Goal: Task Accomplishment & Management: Complete application form

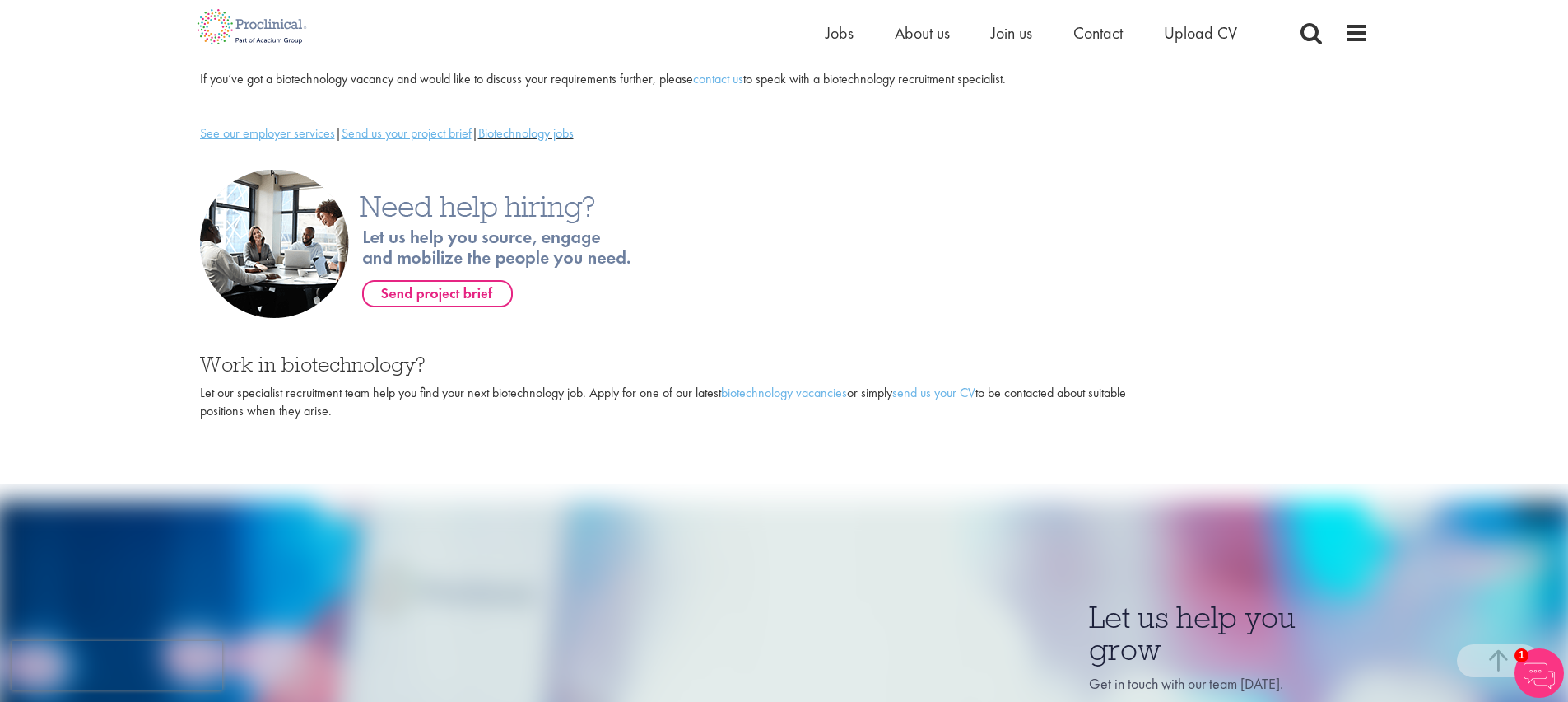
scroll to position [506, 0]
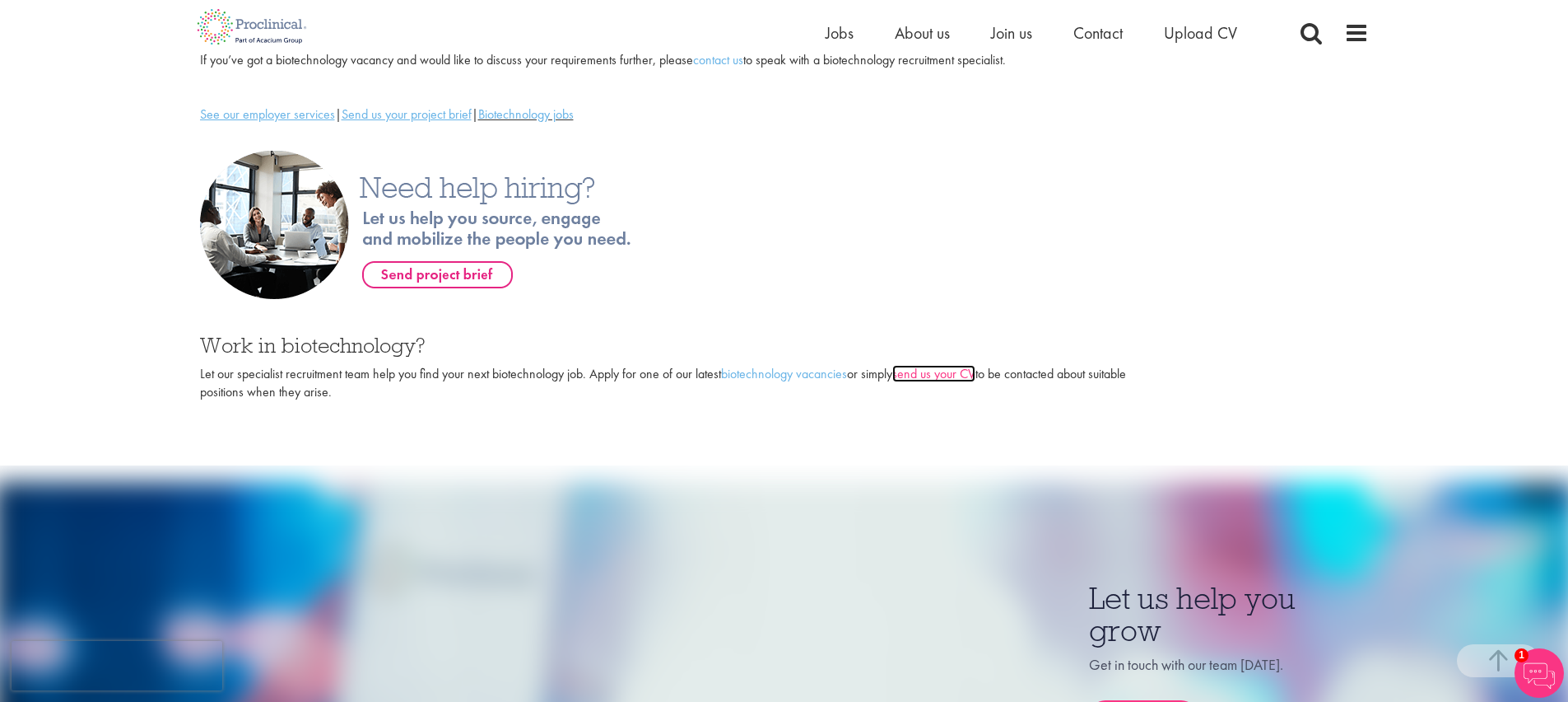
click at [969, 364] on link "send us your CV" at bounding box center [933, 373] width 83 height 18
click at [901, 38] on span "About us" at bounding box center [923, 34] width 55 height 22
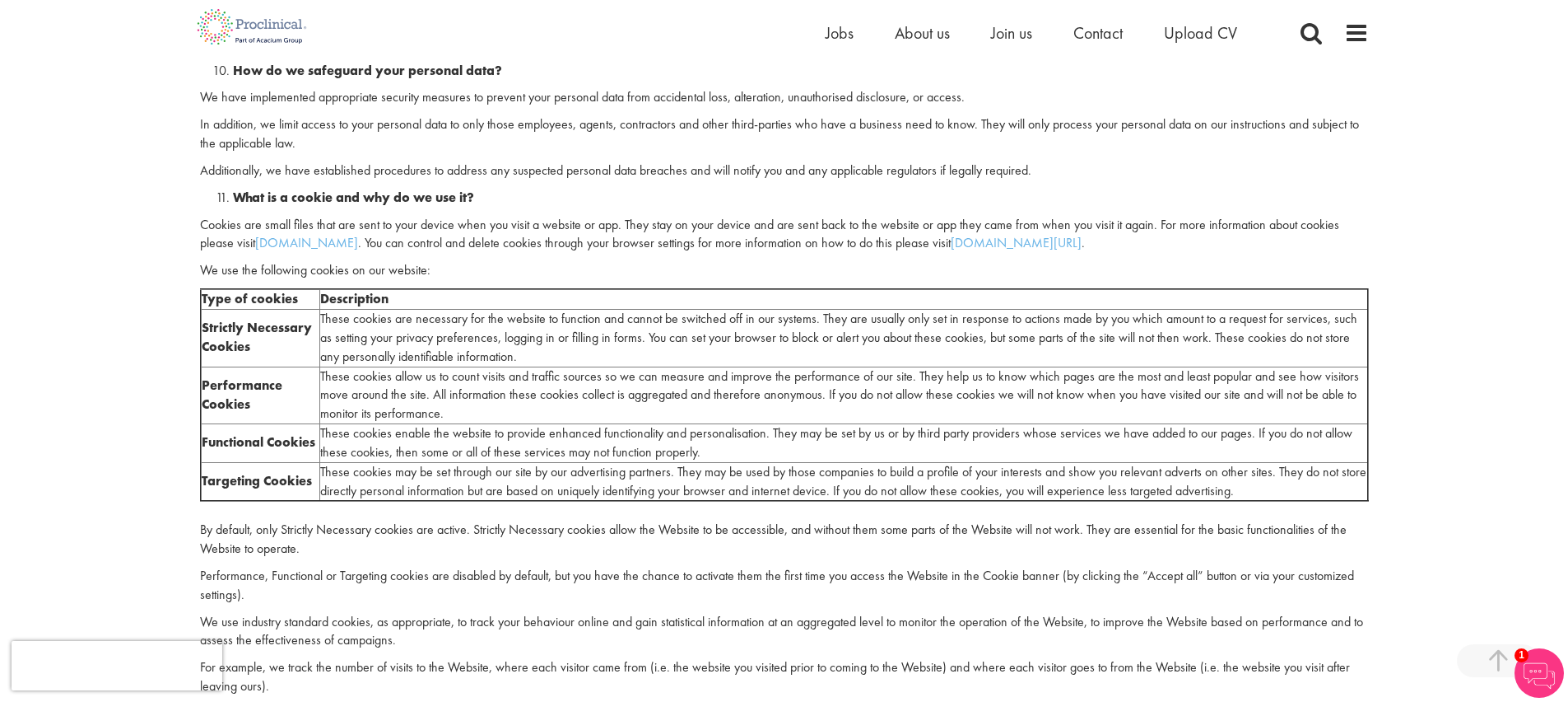
scroll to position [2624, 0]
